Goal: Information Seeking & Learning: Learn about a topic

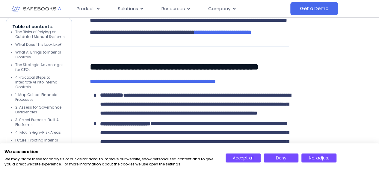
scroll to position [378, 0]
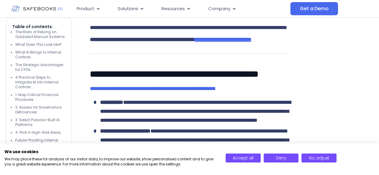
click at [251, 42] on span "**********" at bounding box center [223, 39] width 57 height 5
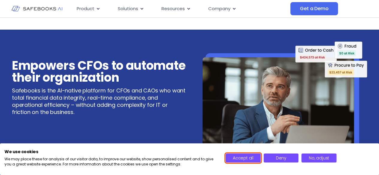
click at [242, 157] on span "Accept all" at bounding box center [243, 158] width 21 height 6
